Goal: Contribute content

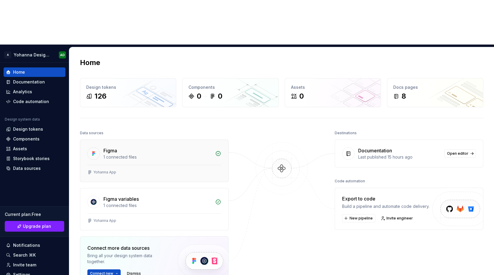
click at [119, 140] on div "Figma 1 connected files" at bounding box center [154, 152] width 148 height 25
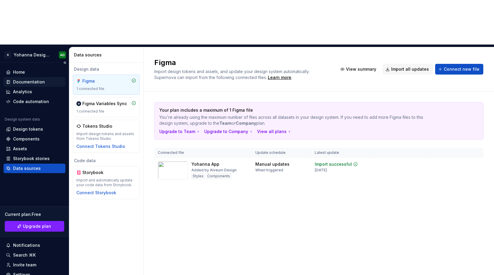
click at [26, 77] on div "Documentation" at bounding box center [35, 82] width 62 height 10
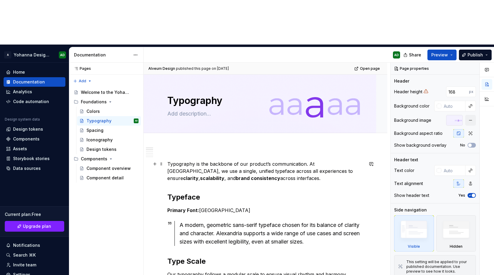
click at [223, 161] on p "Typography is the backbone of our product’s communication. At [GEOGRAPHIC_DATA]…" at bounding box center [265, 171] width 196 height 21
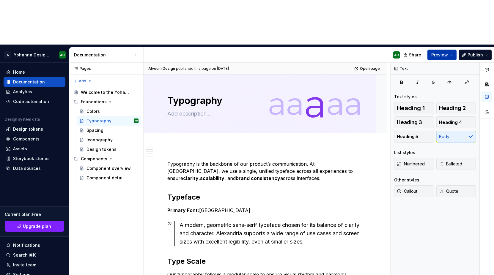
click at [442, 52] on span "Preview" at bounding box center [440, 55] width 17 height 6
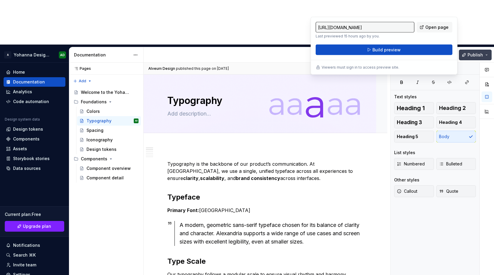
click at [472, 52] on span "Publish" at bounding box center [475, 55] width 15 height 6
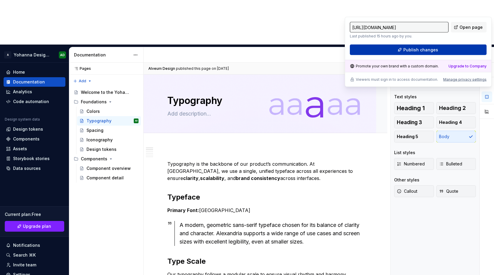
click at [424, 52] on span "Publish changes" at bounding box center [421, 50] width 35 height 6
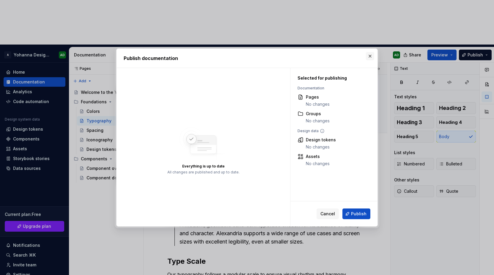
click at [369, 57] on button "button" at bounding box center [370, 56] width 8 height 8
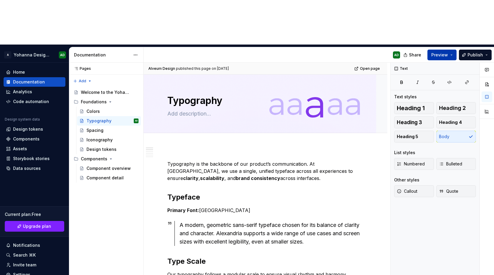
click at [448, 50] on button "Preview" at bounding box center [442, 55] width 29 height 11
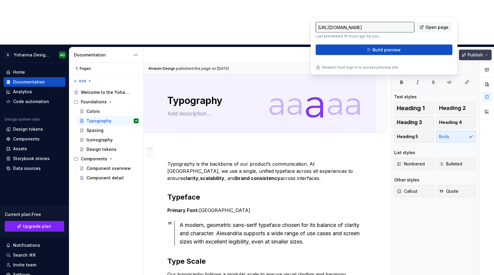
click at [473, 52] on span "Publish" at bounding box center [475, 55] width 15 height 6
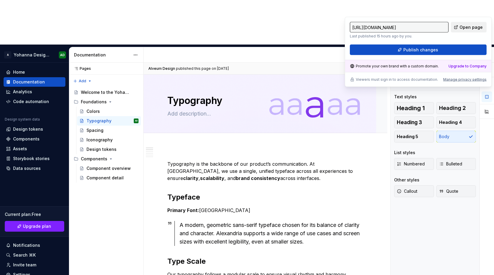
click at [458, 27] on link "Open page" at bounding box center [469, 27] width 36 height 11
type textarea "*"
